Goal: Check status: Check status

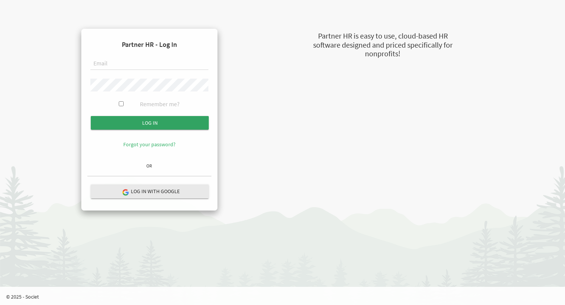
type input "[EMAIL_ADDRESS][DOMAIN_NAME]"
click at [142, 122] on input "submit" at bounding box center [150, 123] width 118 height 14
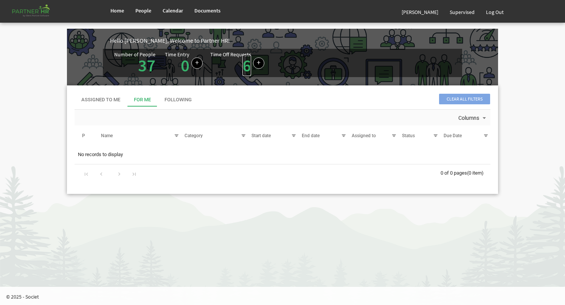
click at [243, 70] on link "6" at bounding box center [247, 65] width 9 height 21
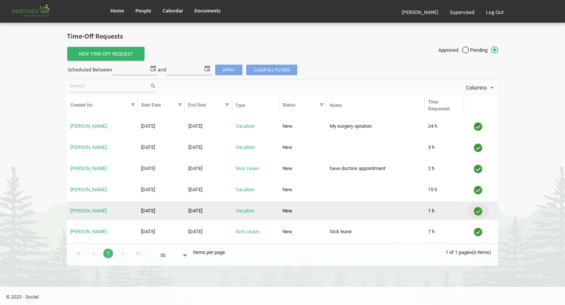
click at [479, 208] on img "is template cell column header" at bounding box center [478, 211] width 11 height 11
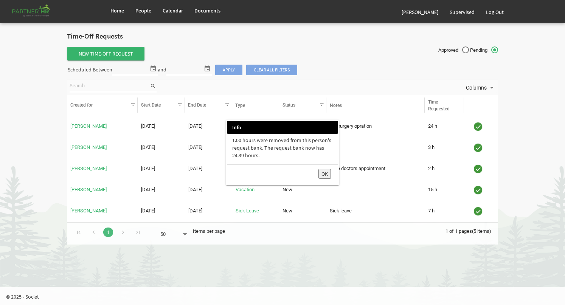
click at [322, 175] on button "OK" at bounding box center [325, 174] width 12 height 10
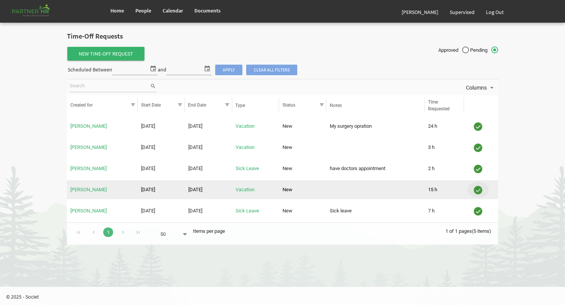
click at [477, 193] on img "is template cell column header" at bounding box center [478, 190] width 11 height 11
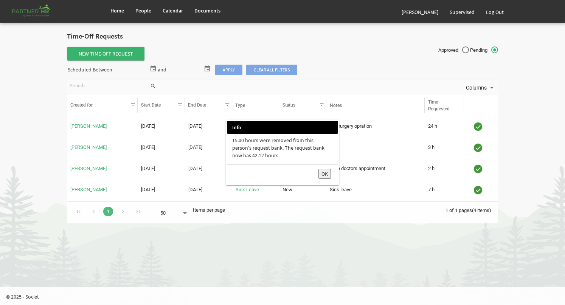
click at [325, 173] on button "OK" at bounding box center [325, 174] width 12 height 10
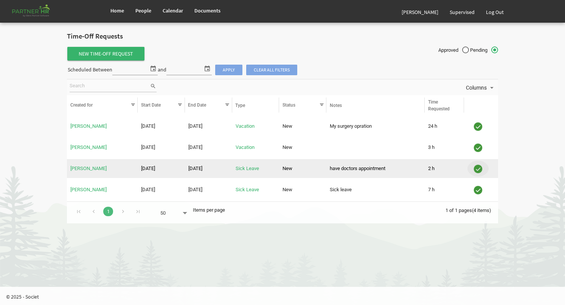
click at [479, 167] on img "is template cell column header" at bounding box center [478, 168] width 11 height 11
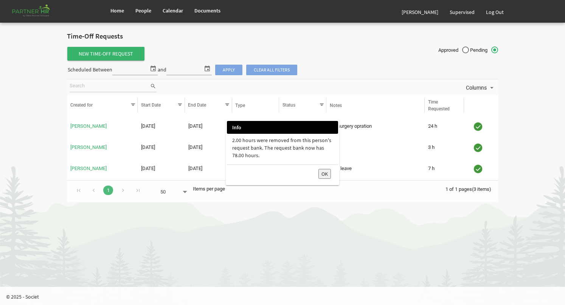
click at [325, 174] on button "OK" at bounding box center [325, 174] width 12 height 10
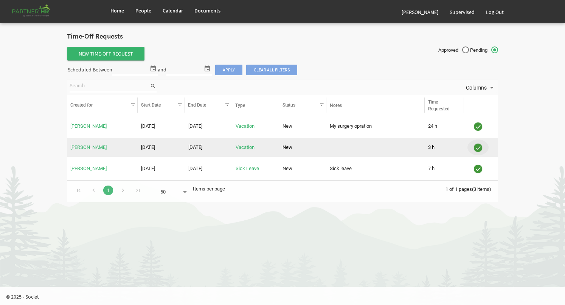
click at [478, 149] on img "is template cell column header" at bounding box center [478, 147] width 11 height 11
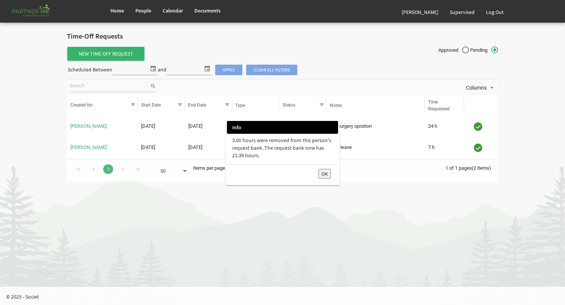
click at [321, 172] on button "OK" at bounding box center [325, 174] width 12 height 10
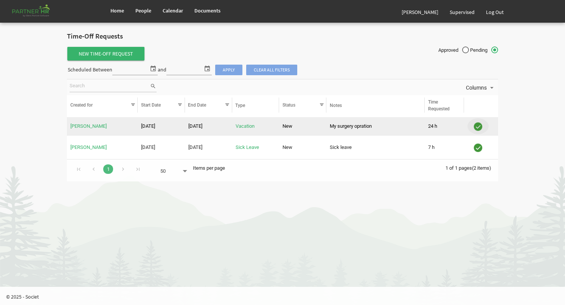
click at [480, 122] on img "is template cell column header" at bounding box center [478, 126] width 11 height 11
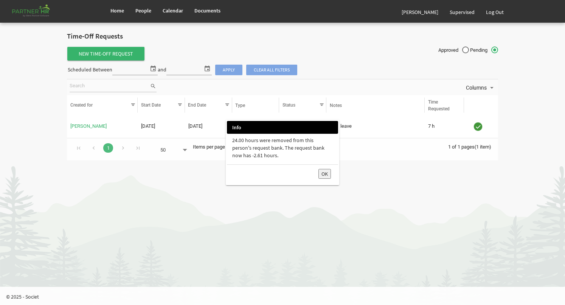
click at [323, 174] on button "OK" at bounding box center [325, 174] width 12 height 10
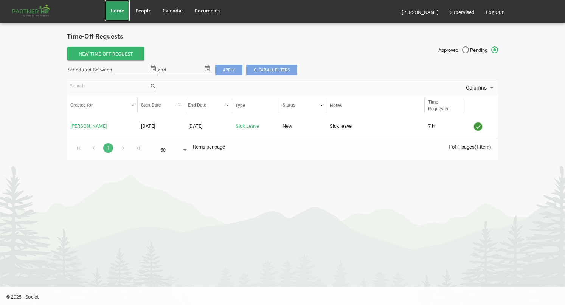
click at [120, 12] on span "Home" at bounding box center [117, 10] width 14 height 7
